Goal: Information Seeking & Learning: Learn about a topic

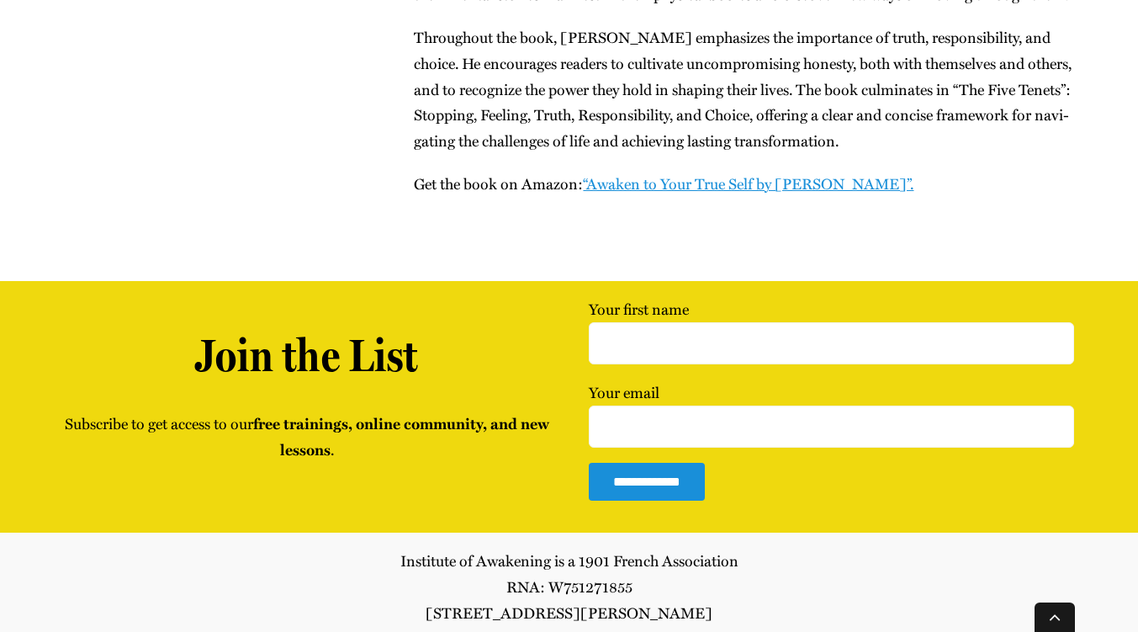
click at [1056, 547] on p "Insti­tute of Awak­en­ing is a 1901 French Association RNA: W751271855 61 Rue d…" at bounding box center [568, 586] width 1009 height 78
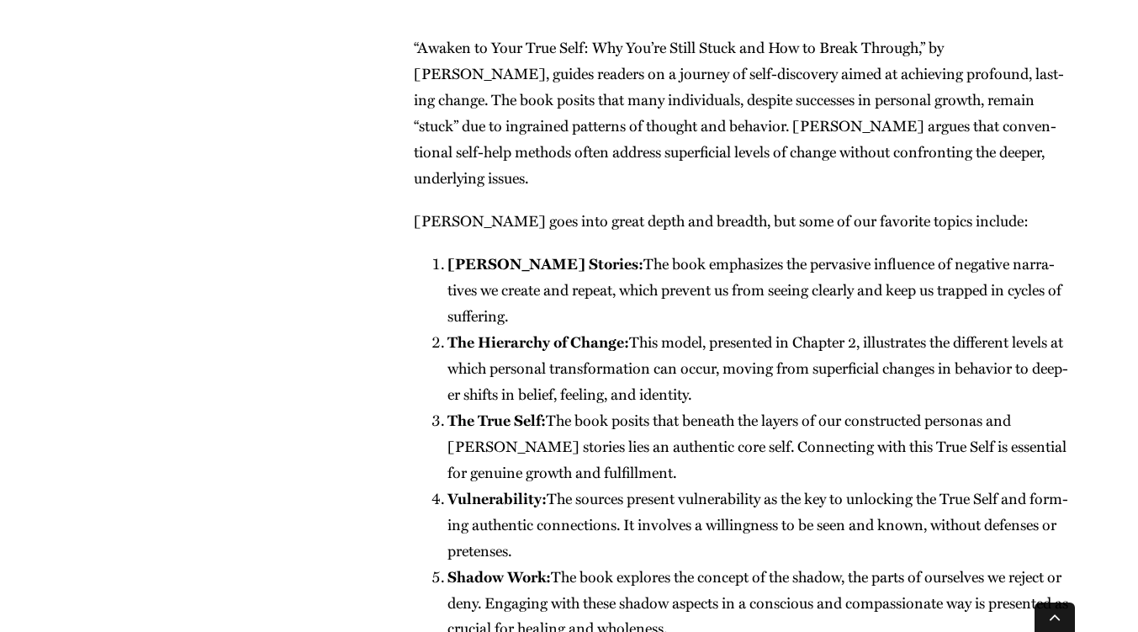
scroll to position [1084, 0]
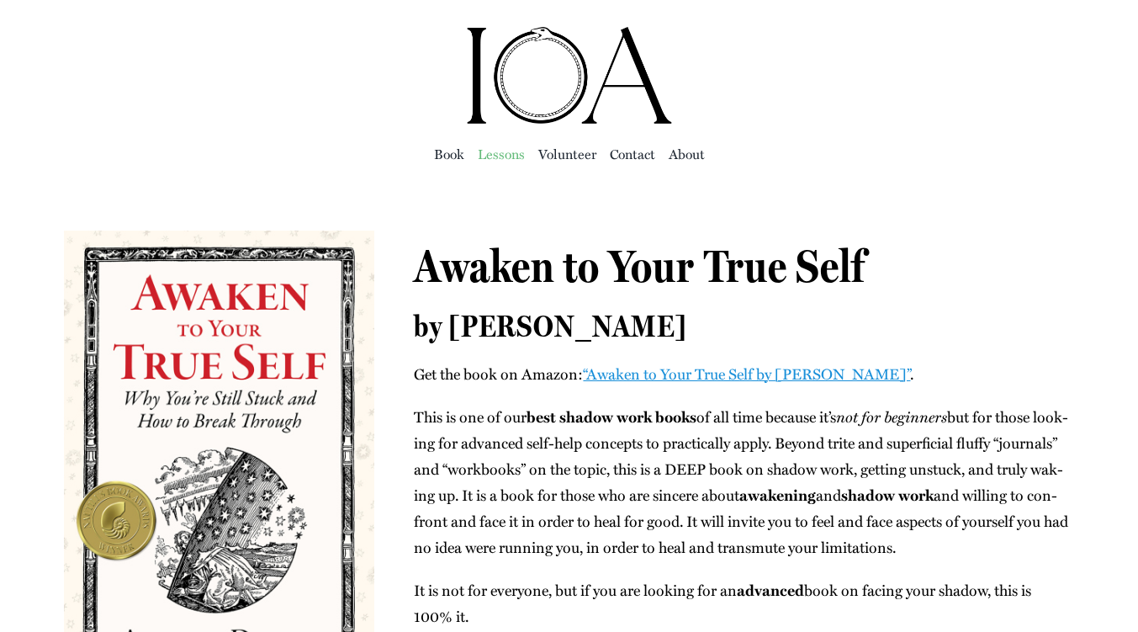
click at [504, 146] on span "Lessons" at bounding box center [501, 154] width 47 height 24
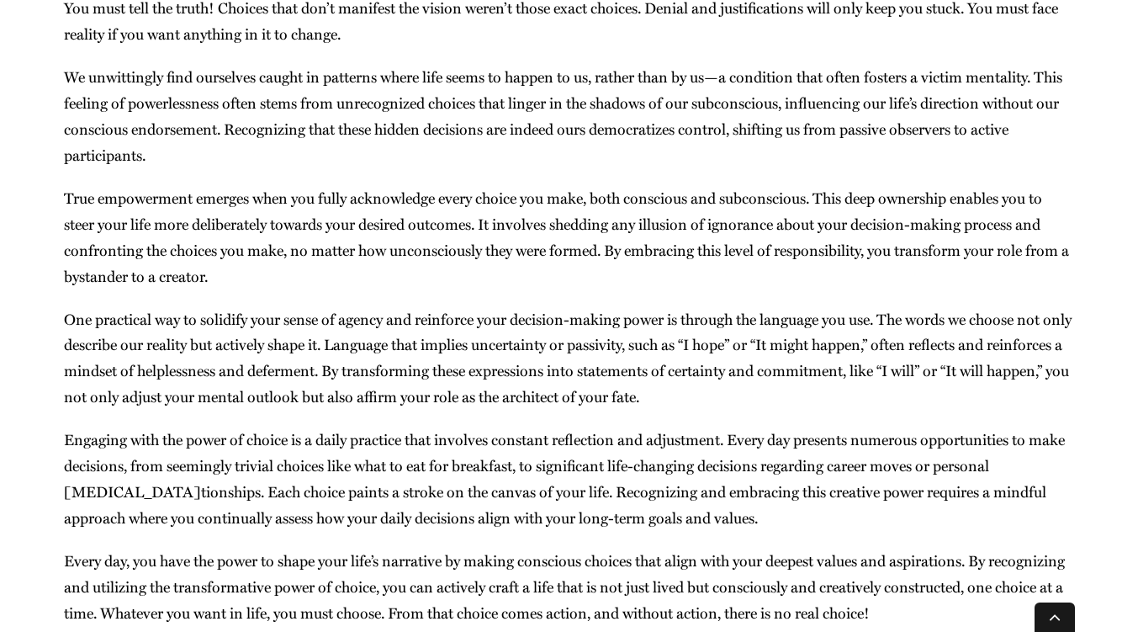
scroll to position [29159, 0]
